Goal: Information Seeking & Learning: Learn about a topic

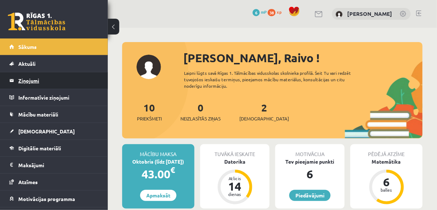
click at [32, 83] on legend "Ziņojumi 0" at bounding box center [58, 80] width 80 height 17
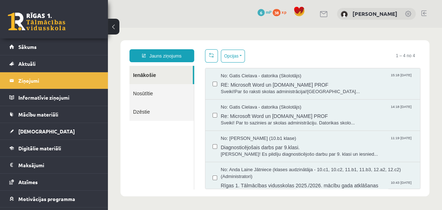
click at [142, 92] on link "Nosūtītie" at bounding box center [161, 93] width 64 height 18
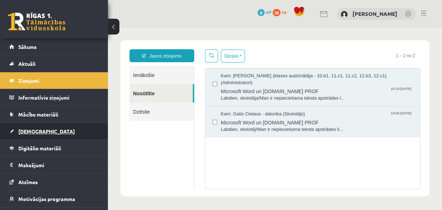
click at [31, 132] on span "[DEMOGRAPHIC_DATA]" at bounding box center [46, 131] width 56 height 6
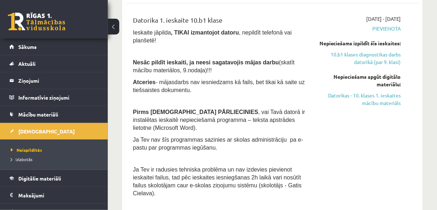
scroll to position [144, 0]
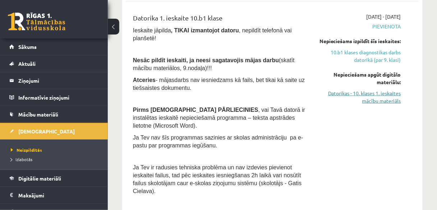
click at [390, 100] on link "Datorikas - 10. klases 1. ieskaites mācību materiāls" at bounding box center [360, 96] width 82 height 15
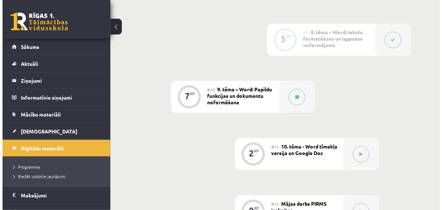
scroll to position [690, 0]
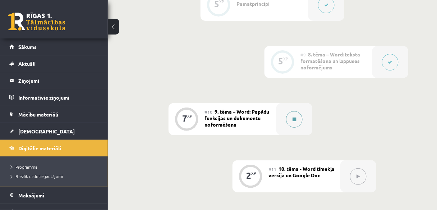
click at [298, 119] on button at bounding box center [294, 119] width 17 height 17
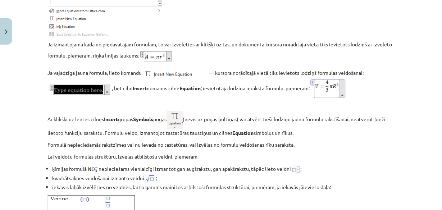
scroll to position [1179, 0]
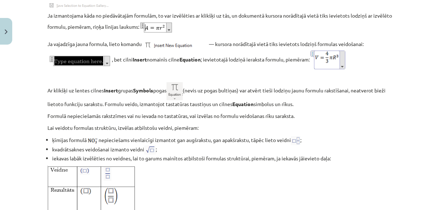
click at [420, 68] on div "Mācību tēma: Datorikas - 10. klases 1. ieskaites mācību materiāls #10 9. tēma –…" at bounding box center [221, 105] width 442 height 210
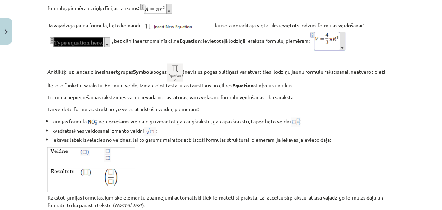
scroll to position [1207, 0]
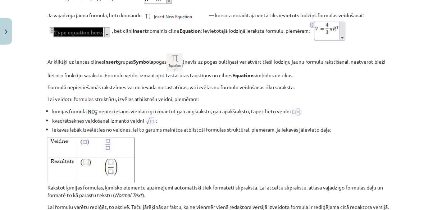
drag, startPoint x: 288, startPoint y: 65, endPoint x: 245, endPoint y: 84, distance: 46.9
click at [244, 78] on strong "Equation" at bounding box center [242, 75] width 21 height 6
drag, startPoint x: 31, startPoint y: 93, endPoint x: 28, endPoint y: 74, distance: 19.0
click at [28, 74] on div "Mācību tēma: Datorikas - 10. klases 1. ieskaites mācību materiāls #10 9. tēma –…" at bounding box center [221, 105] width 442 height 210
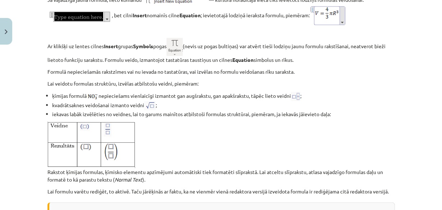
scroll to position [1236, 0]
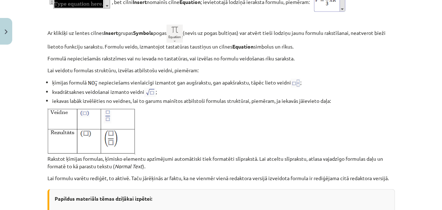
drag, startPoint x: 117, startPoint y: 100, endPoint x: 109, endPoint y: 98, distance: 8.0
click at [109, 97] on li "kvadrātsaknes veidošanai izmanto veidni ;" at bounding box center [223, 92] width 342 height 9
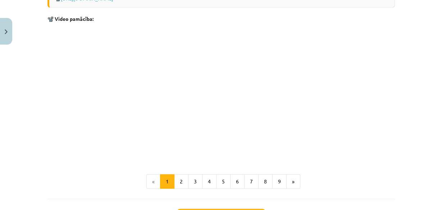
scroll to position [1534, 0]
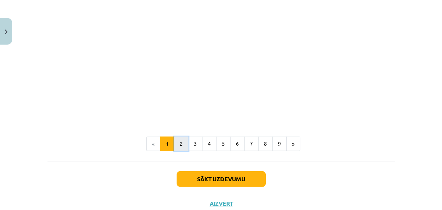
click at [182, 151] on button "2" at bounding box center [181, 144] width 14 height 14
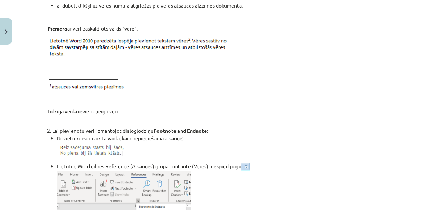
scroll to position [259, 0]
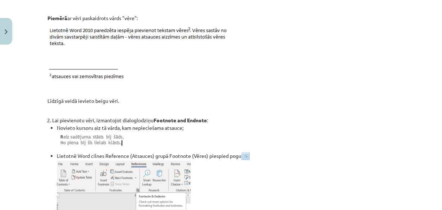
drag, startPoint x: 155, startPoint y: 120, endPoint x: 80, endPoint y: 85, distance: 82.6
click at [80, 85] on p at bounding box center [220, 89] width 347 height 8
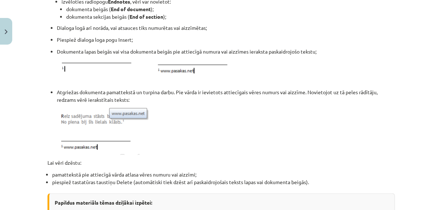
scroll to position [661, 0]
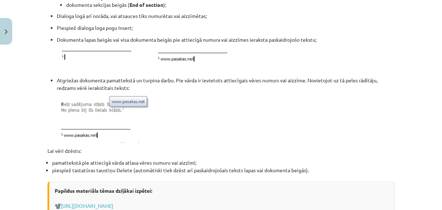
drag, startPoint x: 205, startPoint y: 77, endPoint x: 166, endPoint y: 77, distance: 38.5
click at [166, 77] on p "Atgriežas dokumenta pamattekstā un turpina darbu. Pie vārda ir ievietots attiec…" at bounding box center [226, 110] width 338 height 66
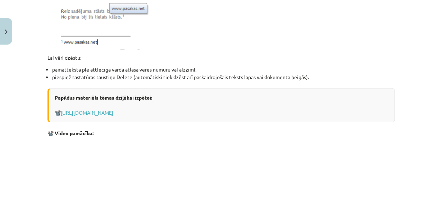
scroll to position [869, 0]
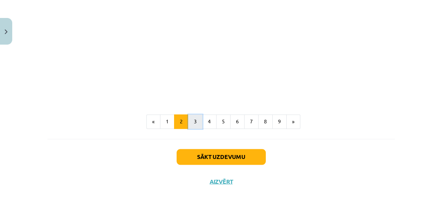
click at [195, 119] on button "3" at bounding box center [195, 121] width 14 height 14
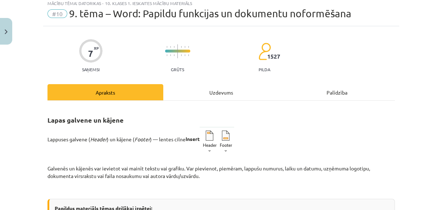
scroll to position [0, 0]
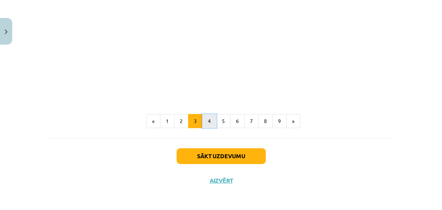
click at [205, 123] on button "4" at bounding box center [209, 121] width 14 height 14
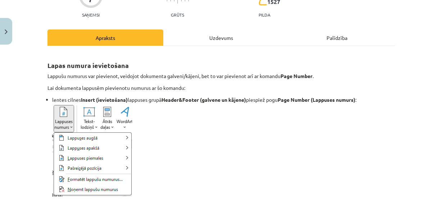
scroll to position [86, 0]
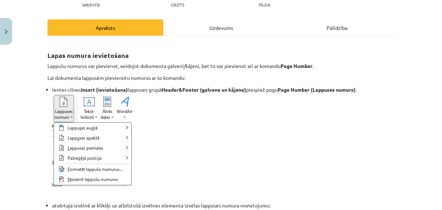
drag, startPoint x: 120, startPoint y: 129, endPoint x: 203, endPoint y: 104, distance: 86.4
click at [203, 104] on li "lentes cilnes Insert (ievietošana) lappuses grupā Header&Footer (galvene un kāj…" at bounding box center [223, 136] width 342 height 100
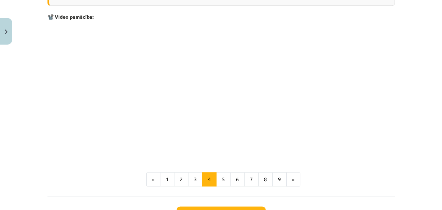
scroll to position [552, 0]
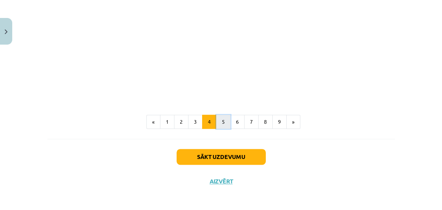
click at [219, 118] on button "5" at bounding box center [223, 122] width 14 height 14
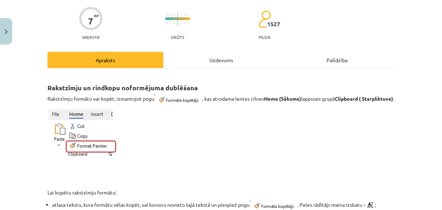
scroll to position [34, 0]
